Goal: Check status: Check status

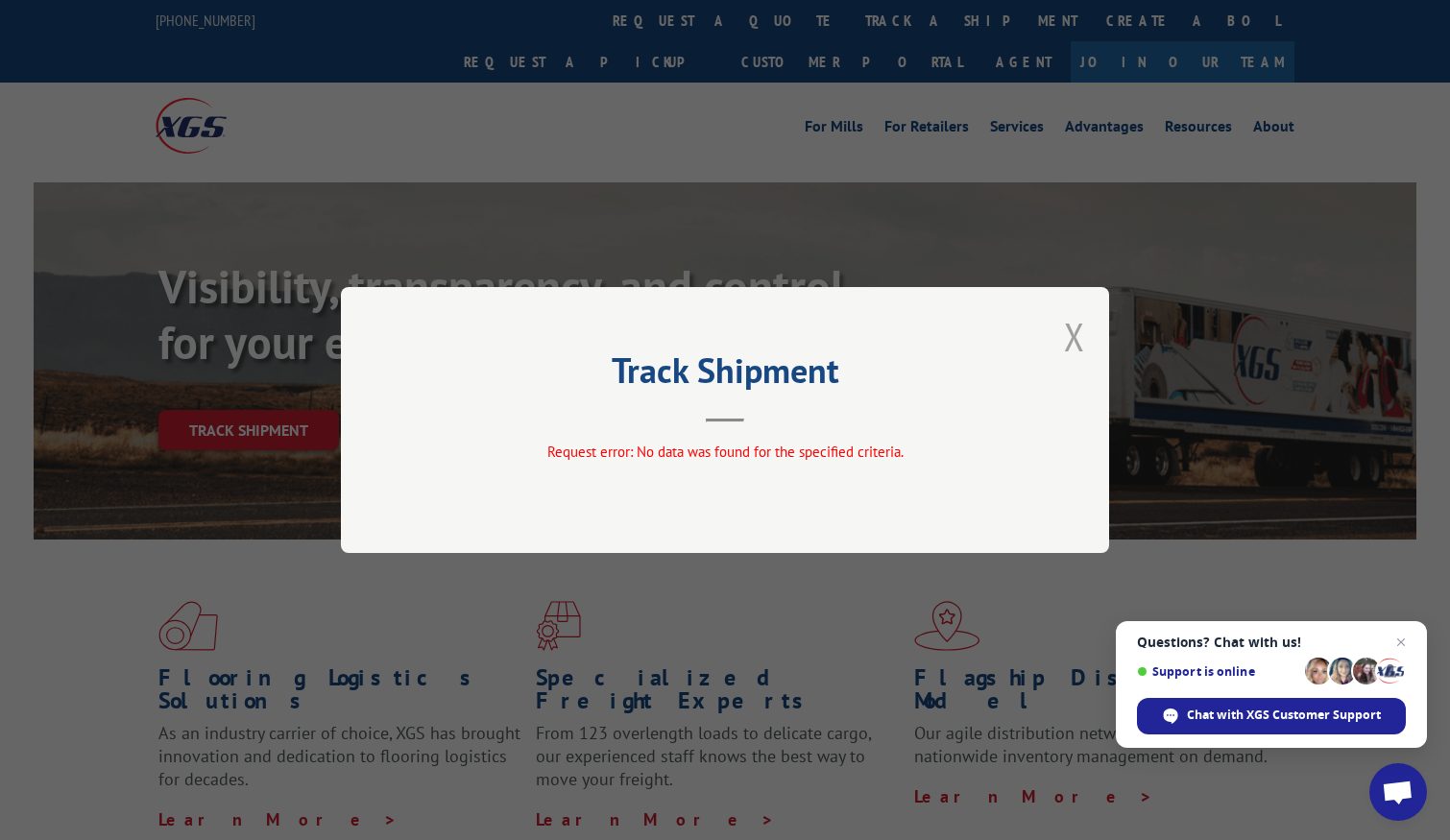
click at [1072, 333] on button "Close modal" at bounding box center [1075, 337] width 21 height 51
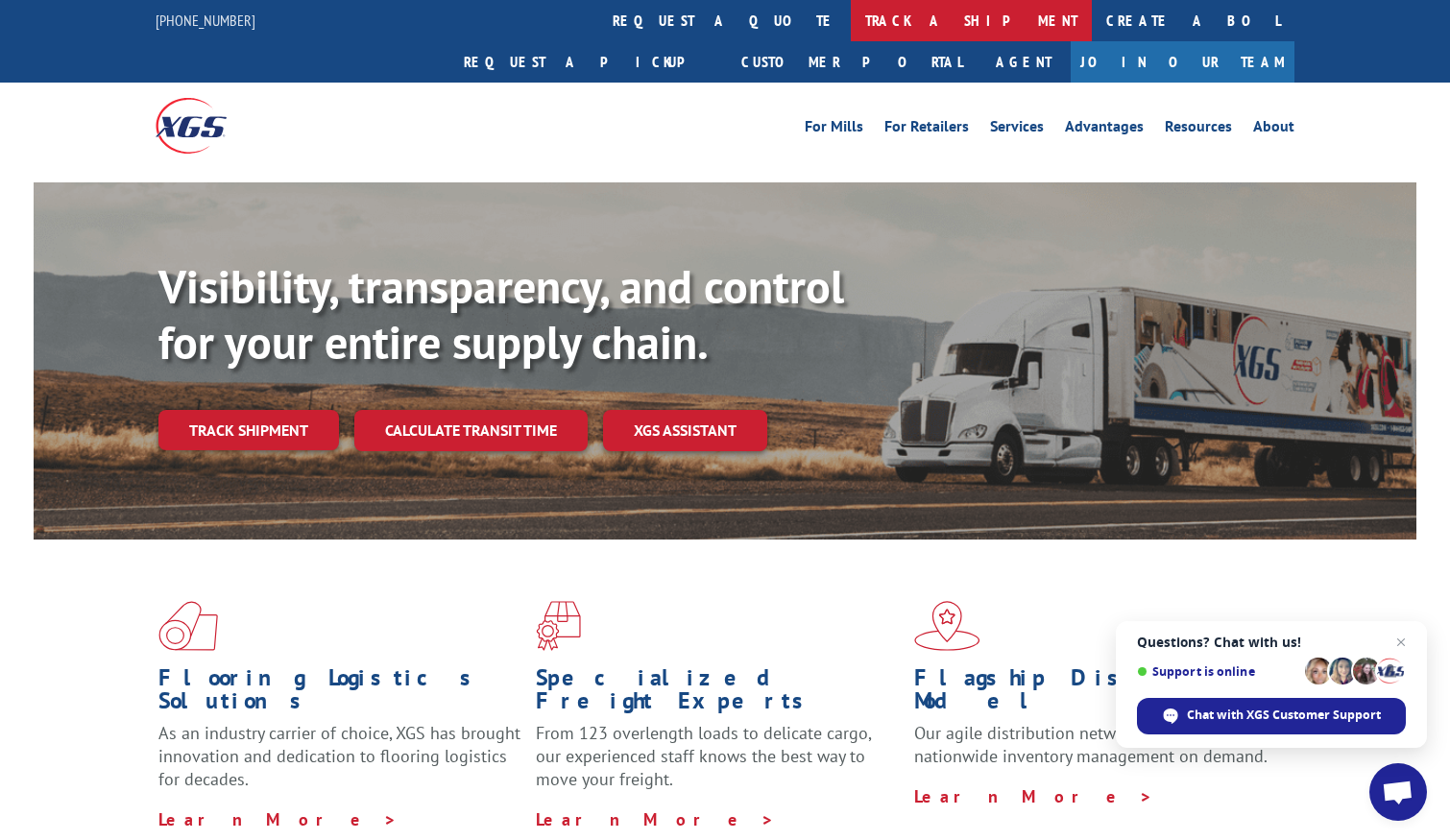
click at [851, 13] on link "track a shipment" at bounding box center [971, 20] width 241 height 41
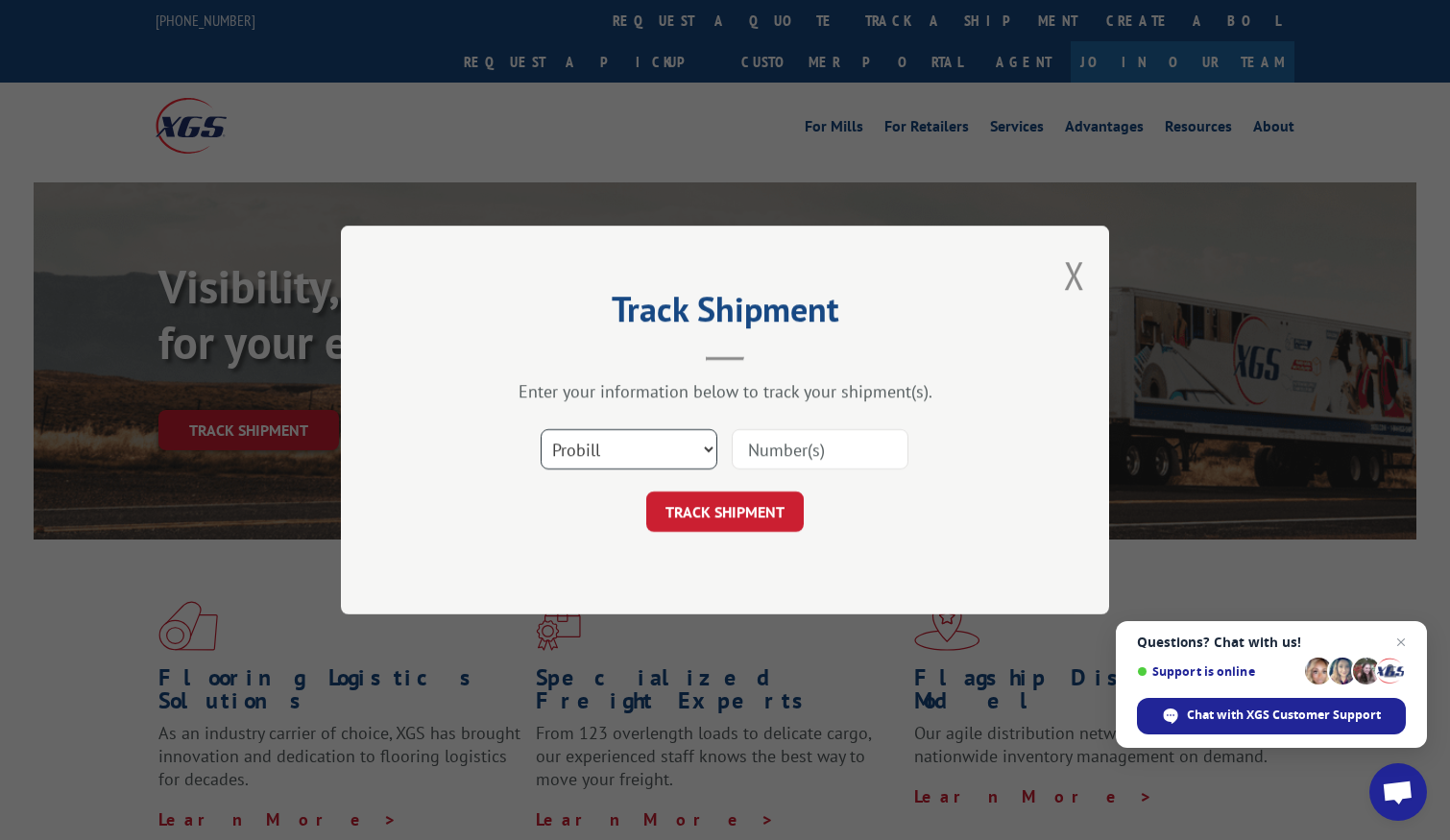
click at [587, 448] on select "Select category... Probill BOL PO" at bounding box center [628, 449] width 177 height 41
select select "po"
click at [540, 429] on select "Select category... Probill BOL PO" at bounding box center [628, 449] width 177 height 41
click at [764, 457] on input at bounding box center [820, 449] width 177 height 41
paste input "35523297"
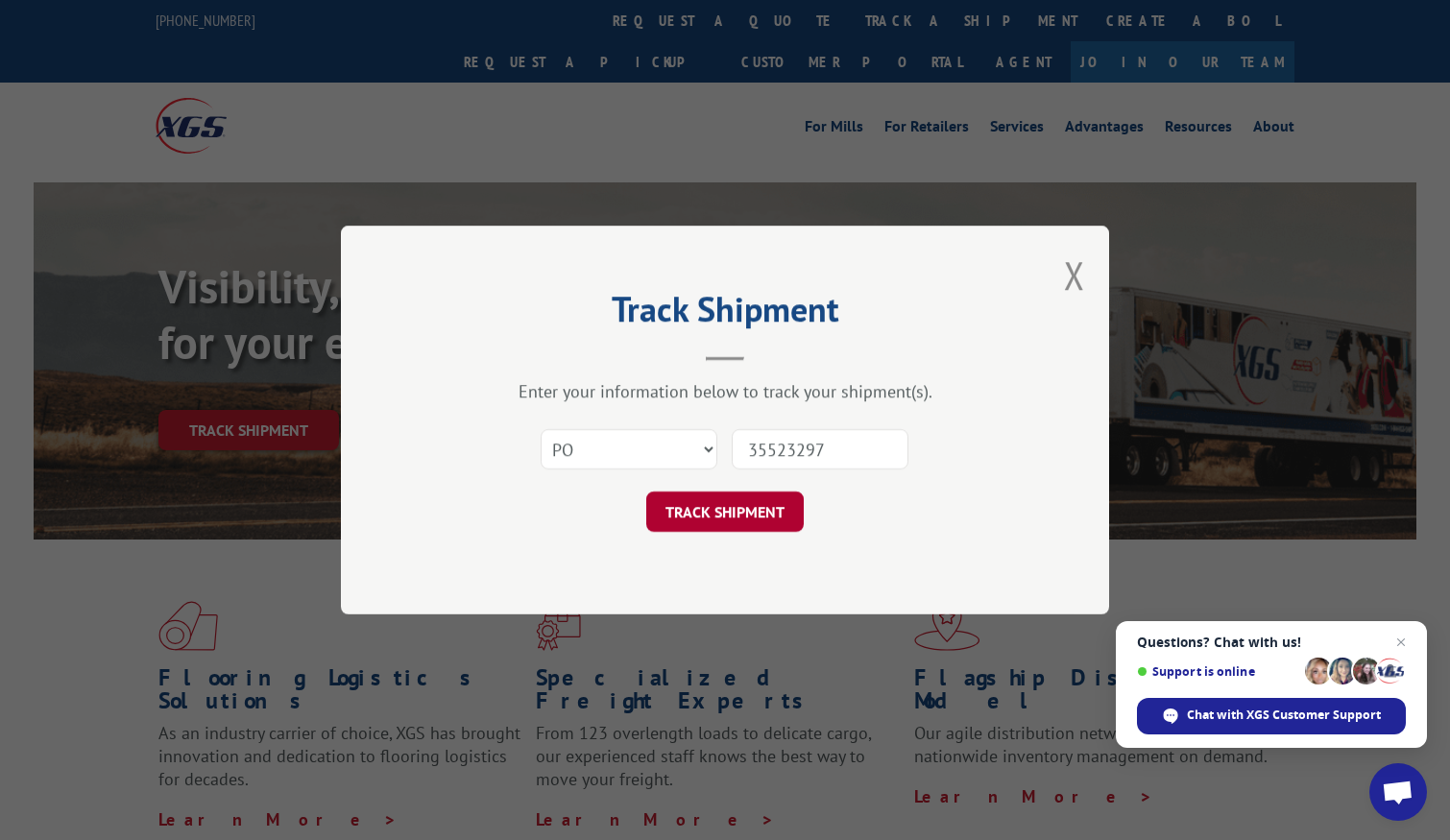
type input "35523297"
click at [771, 496] on button "TRACK SHIPMENT" at bounding box center [725, 512] width 157 height 41
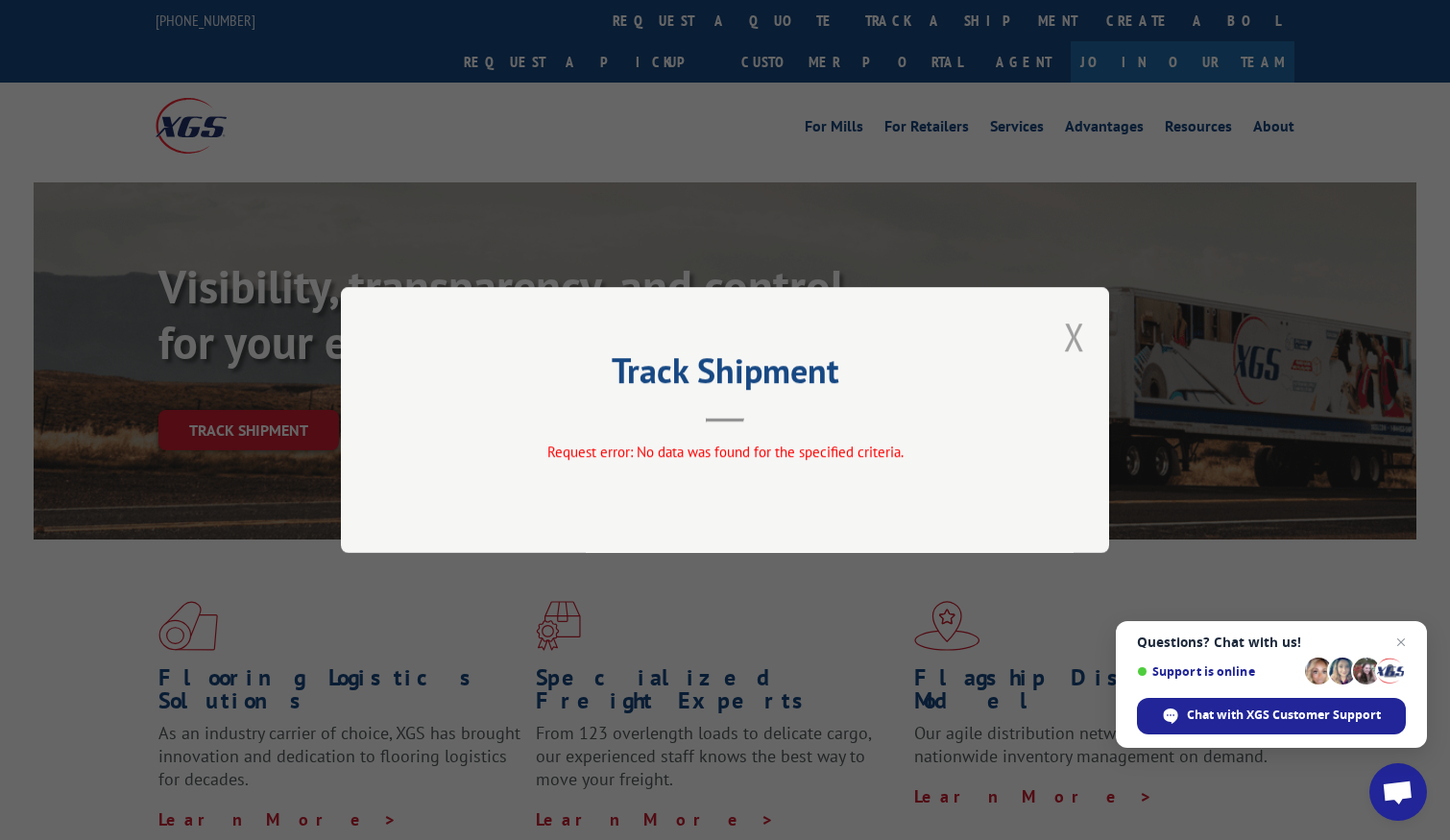
drag, startPoint x: 1079, startPoint y: 339, endPoint x: 372, endPoint y: 402, distance: 709.8
click at [1073, 339] on button "Close modal" at bounding box center [1075, 337] width 21 height 51
